Goal: Find specific page/section: Find specific page/section

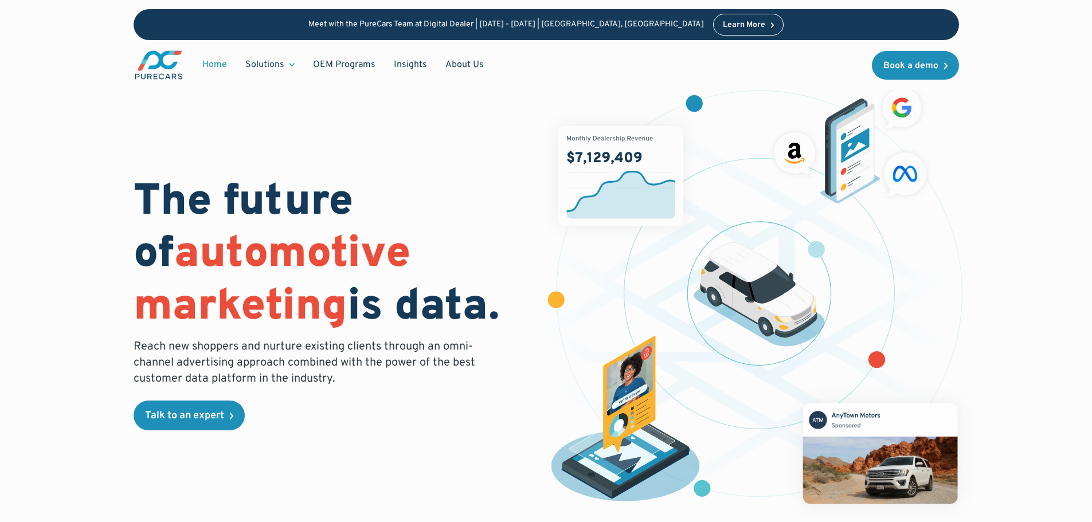
click at [222, 67] on link "Home" at bounding box center [214, 65] width 43 height 22
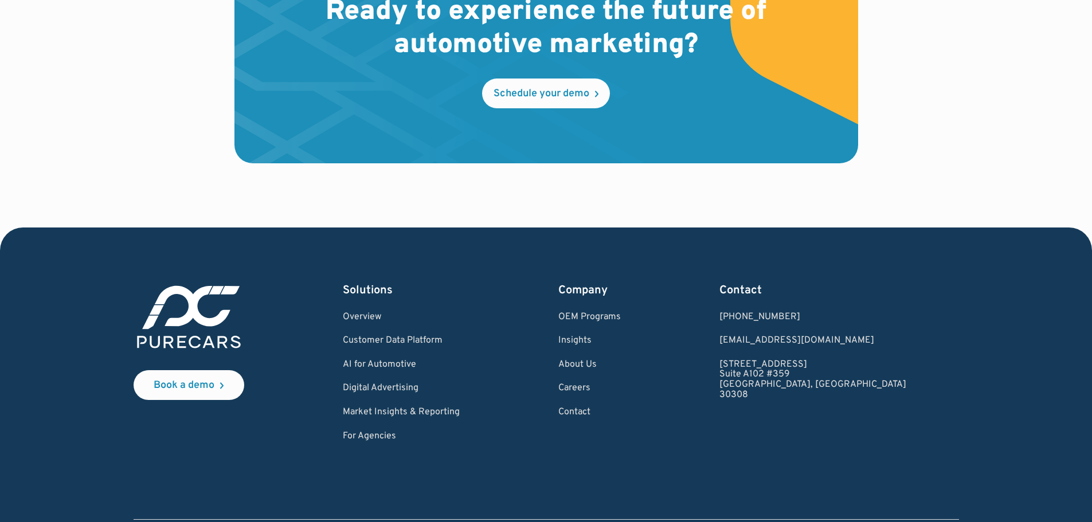
scroll to position [3467, 0]
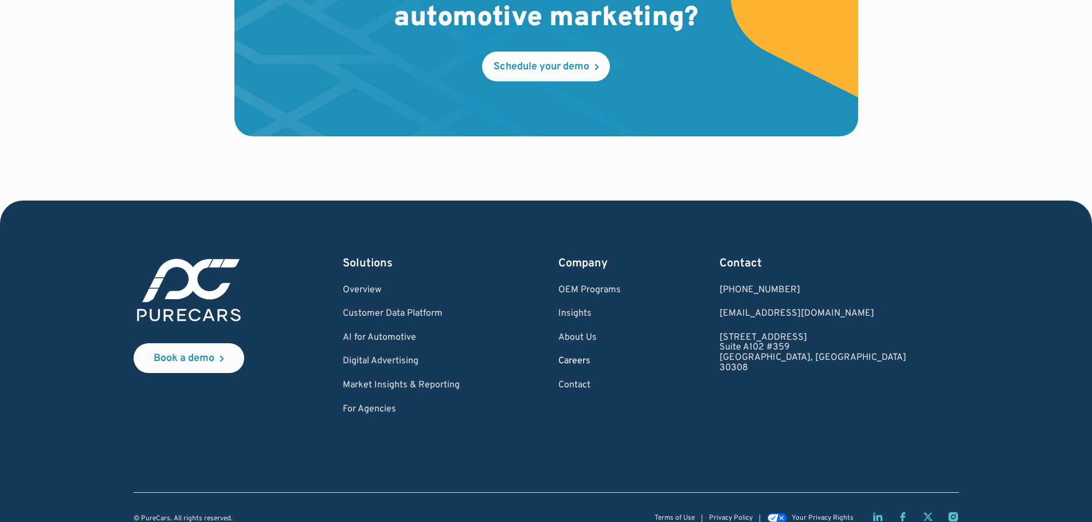
click at [615, 357] on link "Careers" at bounding box center [589, 362] width 62 height 10
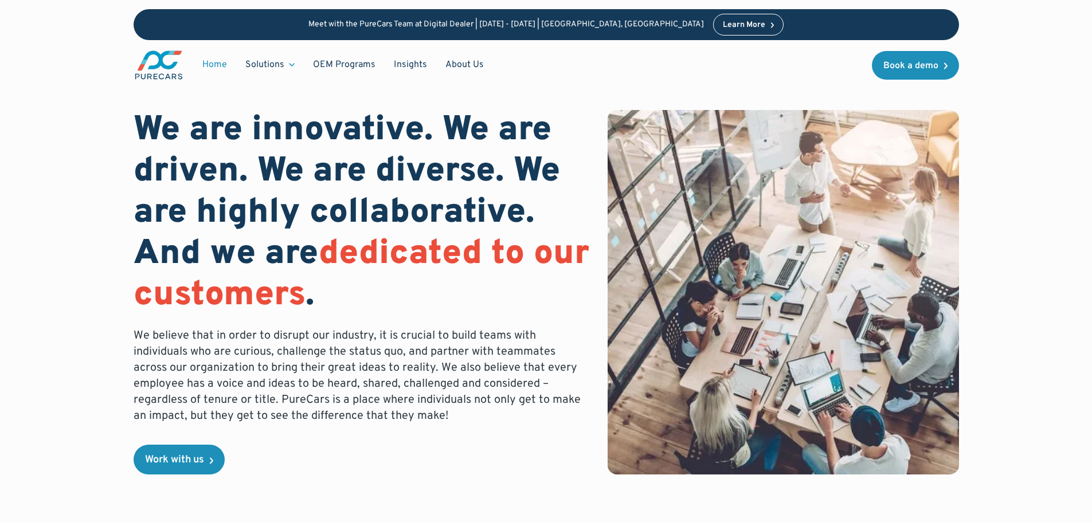
click at [211, 65] on link "Home" at bounding box center [214, 65] width 43 height 22
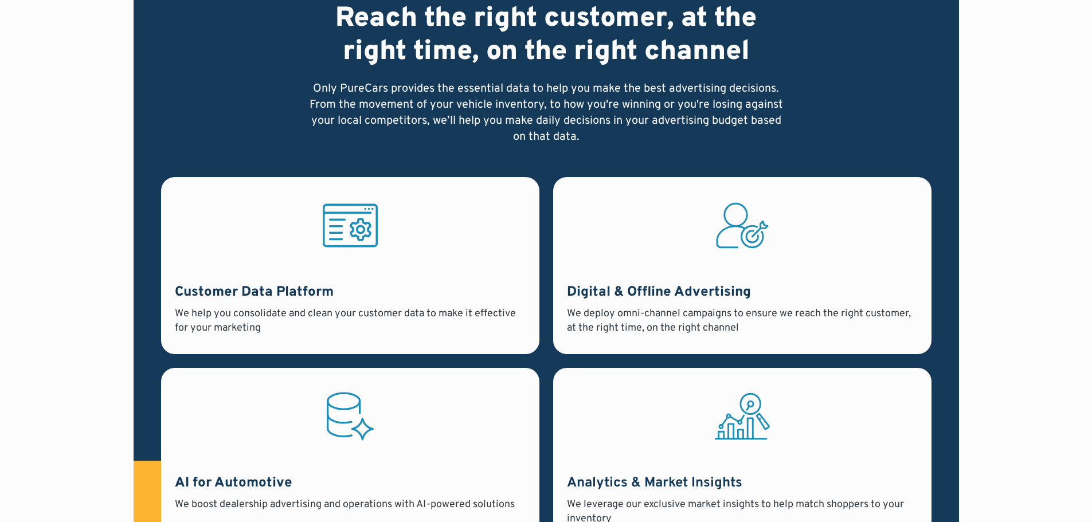
scroll to position [860, 0]
